Goal: Information Seeking & Learning: Learn about a topic

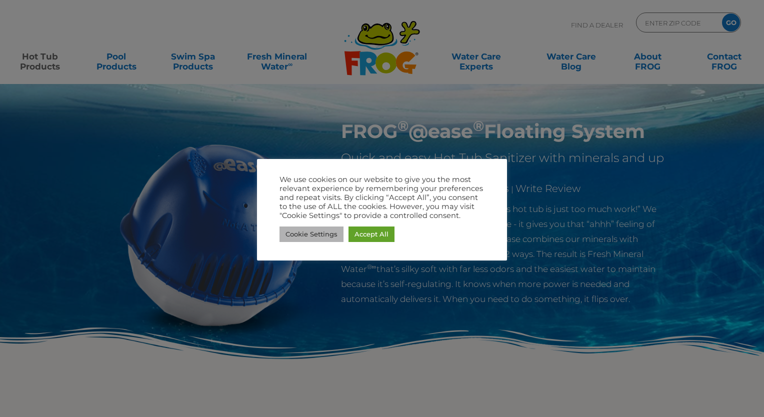
click at [324, 240] on link "Cookie Settings" at bounding box center [312, 235] width 64 height 16
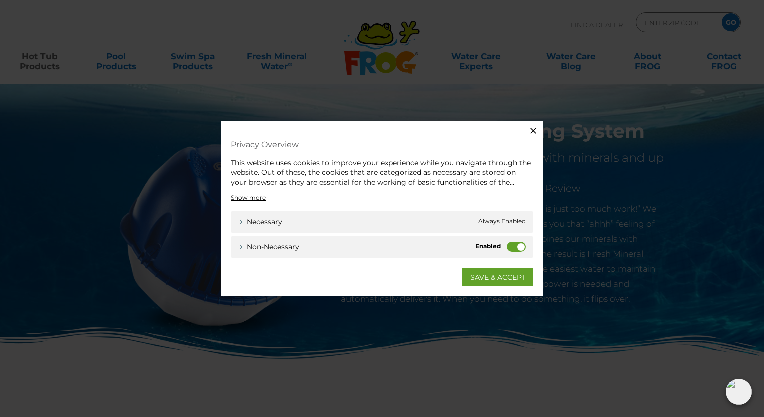
click at [518, 246] on label "Non-necessary" at bounding box center [516, 247] width 19 height 10
click at [0, 0] on input "Non-necessary" at bounding box center [0, 0] width 0 height 0
click at [508, 279] on link "SAVE & ACCEPT" at bounding box center [498, 278] width 71 height 18
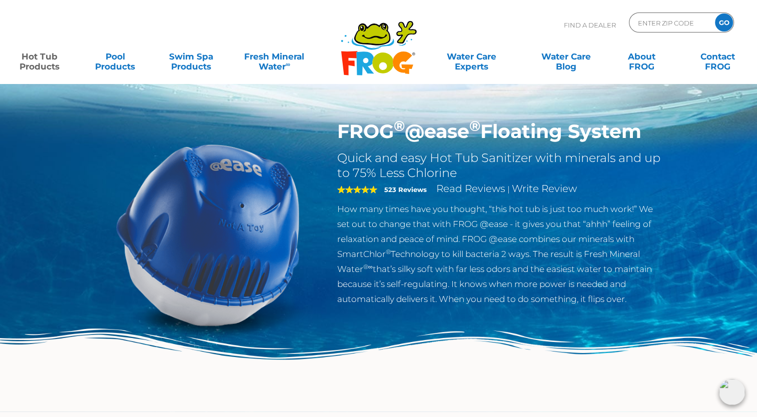
click at [425, 133] on h1 "FROG ® @ease ® Floating System" at bounding box center [500, 131] width 327 height 23
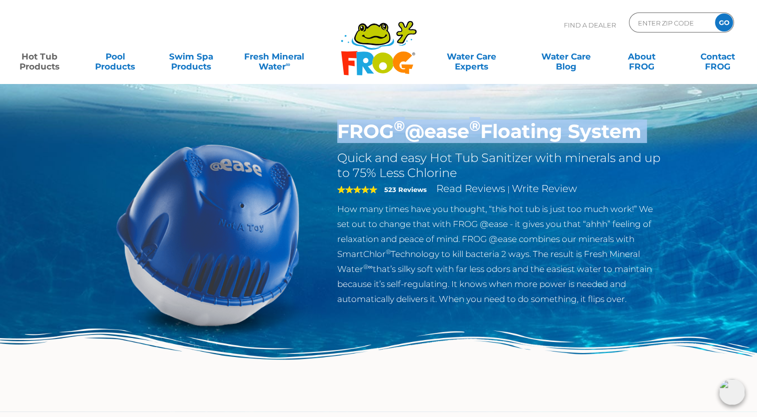
click at [425, 133] on h1 "FROG ® @ease ® Floating System" at bounding box center [500, 131] width 327 height 23
drag, startPoint x: 425, startPoint y: 133, endPoint x: 404, endPoint y: 131, distance: 21.1
copy div "FROG ® @ease ® Floating System"
